Goal: Information Seeking & Learning: Learn about a topic

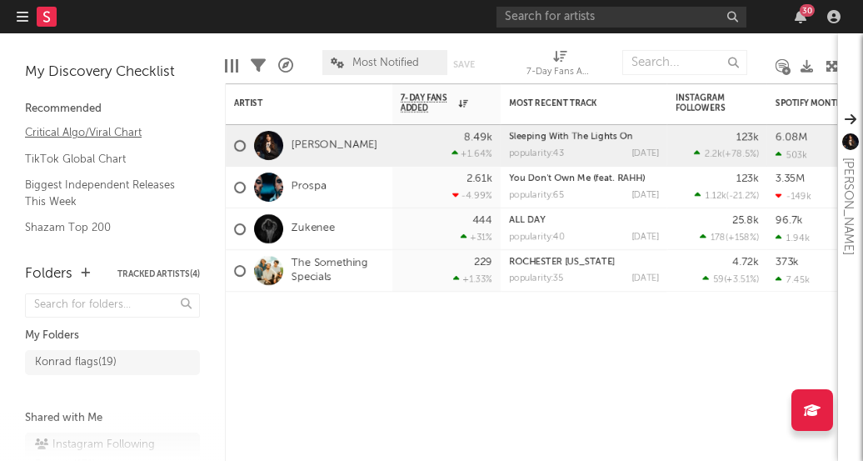
click at [99, 139] on link "Critical Algo/Viral Chart" at bounding box center [104, 132] width 158 height 18
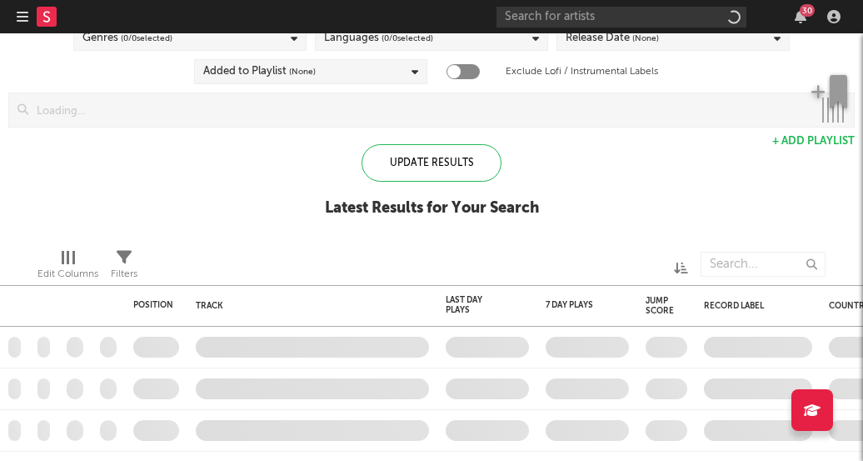
checkbox input "true"
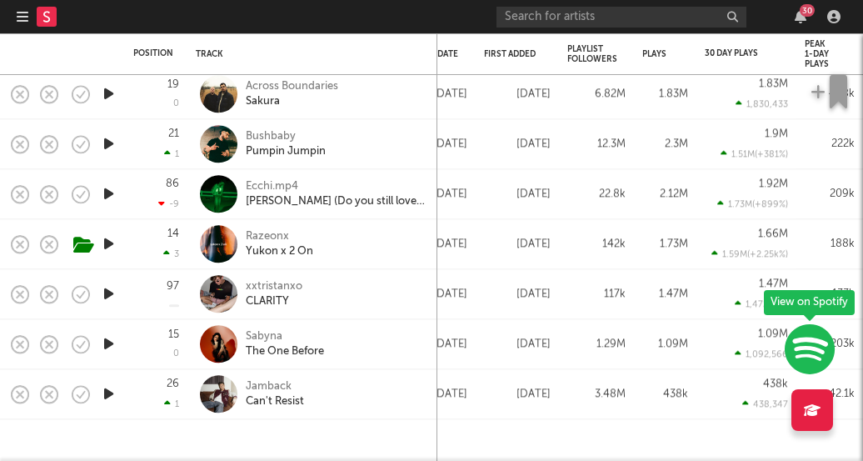
drag, startPoint x: 780, startPoint y: 189, endPoint x: 705, endPoint y: 241, distance: 91.1
click at [705, 241] on div "1.66M 1.59M ( +2.25k % )" at bounding box center [747, 244] width 100 height 50
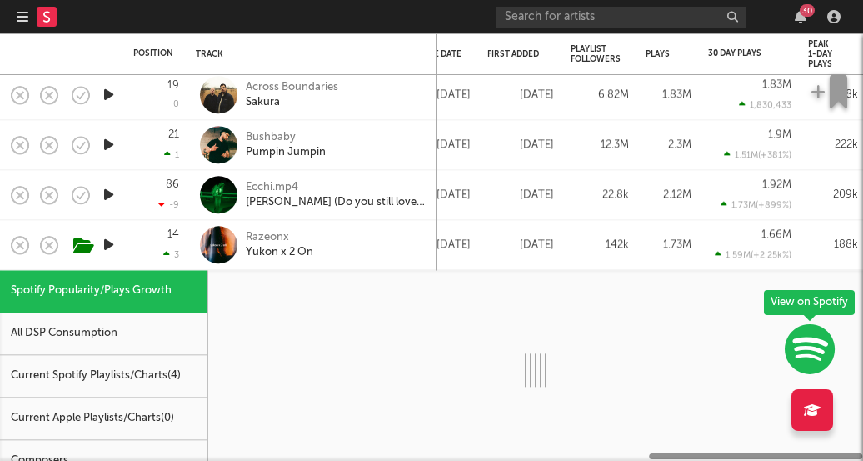
select select "1w"
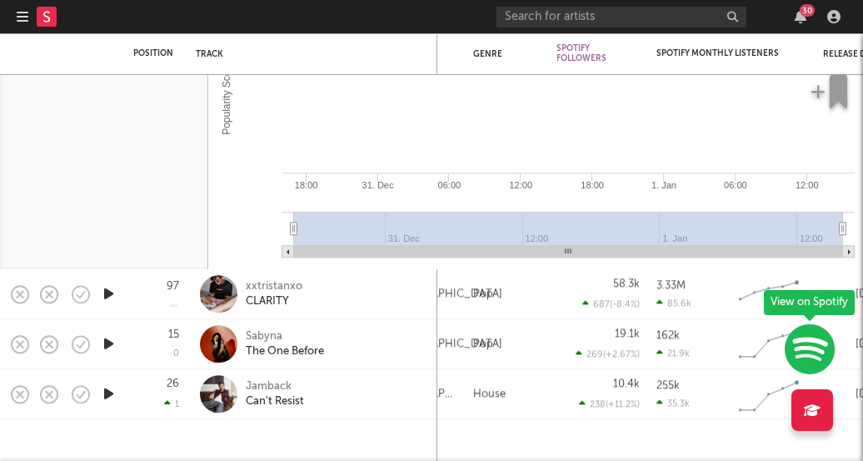
click at [678, 323] on div "162k 21.9k" at bounding box center [694, 344] width 75 height 42
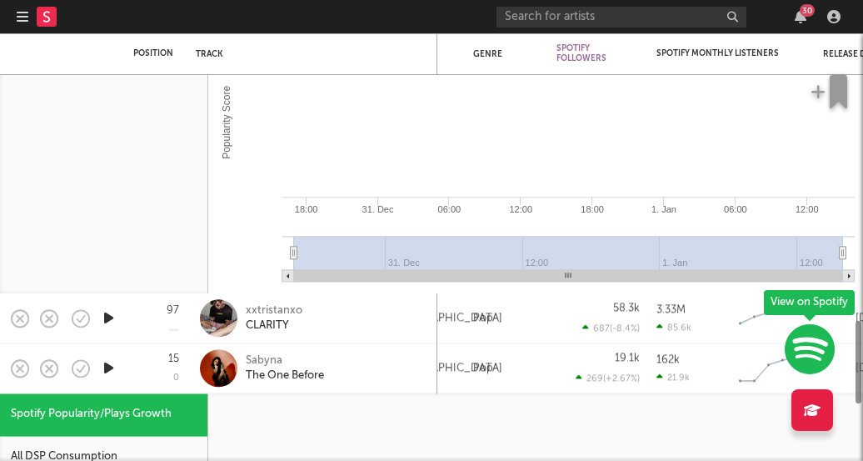
select select "1w"
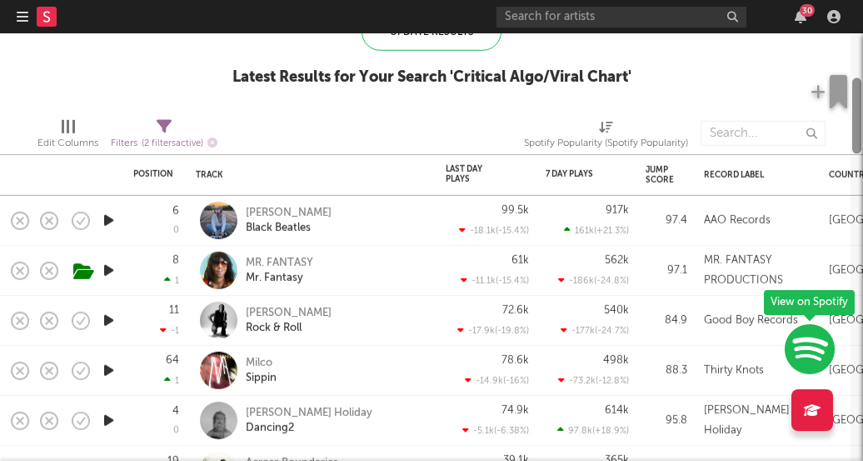
select select "1w"
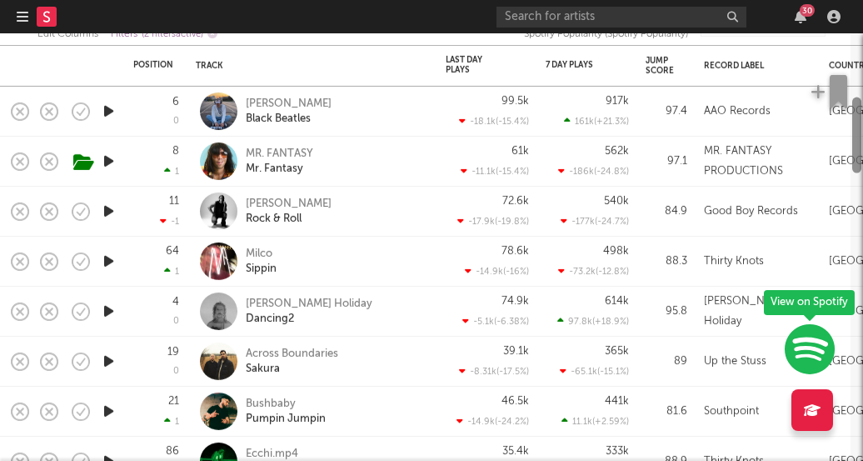
drag, startPoint x: 860, startPoint y: 182, endPoint x: 848, endPoint y: 170, distance: 17.1
click at [848, 170] on div "Position Position Change Track Last Day Plays 1D Change DoD % Growth 7 Day Play…" at bounding box center [431, 246] width 863 height 427
click at [263, 304] on div "[PERSON_NAME] Holiday" at bounding box center [309, 303] width 127 height 15
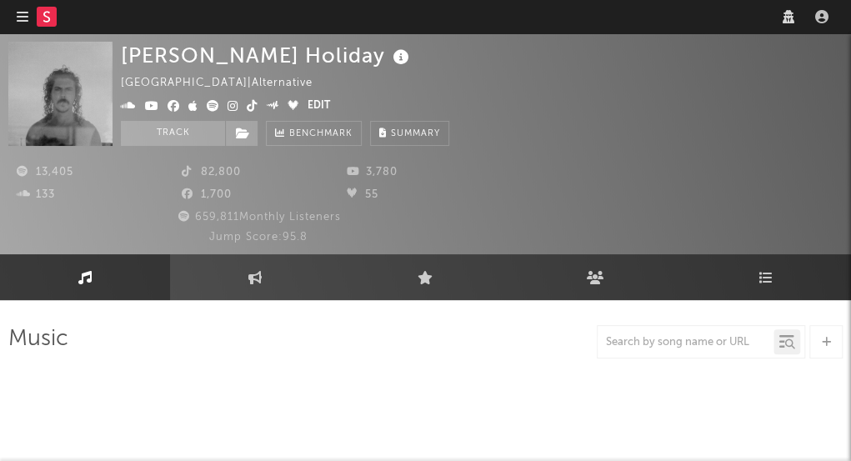
select select "6m"
